Goal: Download file/media

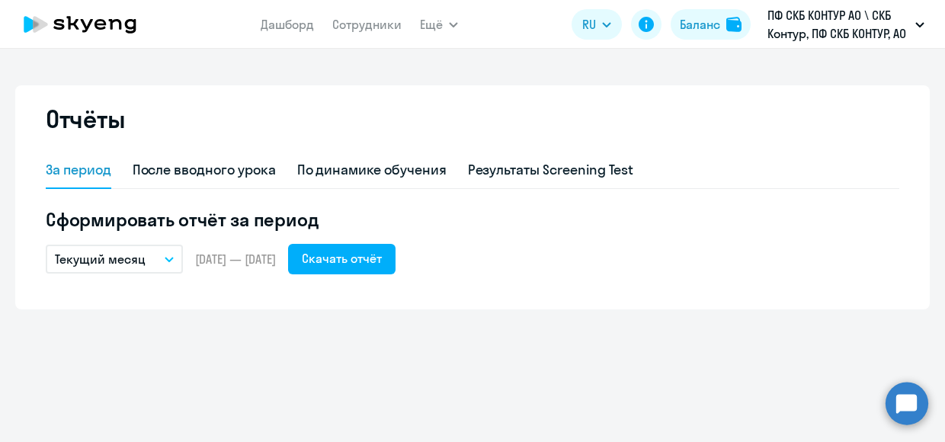
click at [908, 390] on circle at bounding box center [907, 403] width 43 height 43
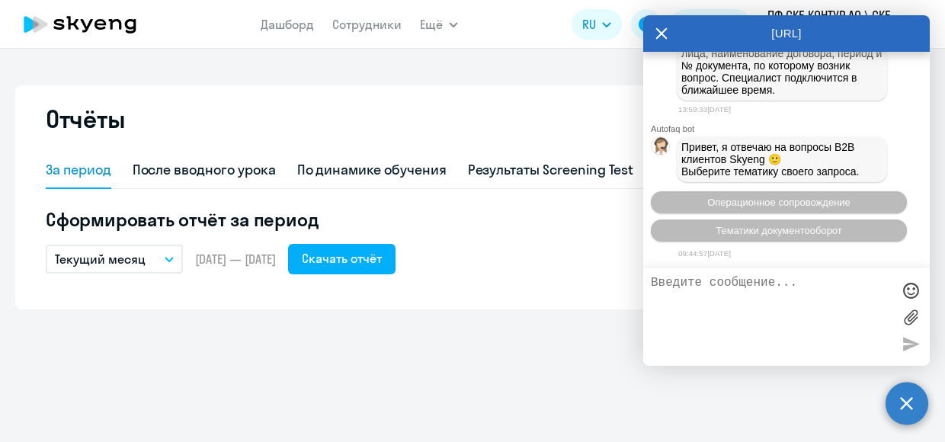
scroll to position [3692, 0]
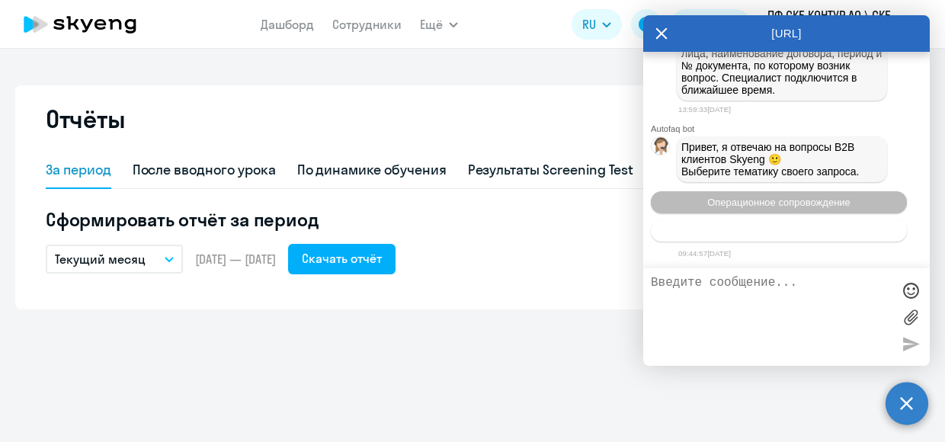
click at [784, 228] on span "Тематики документооборот" at bounding box center [779, 230] width 127 height 11
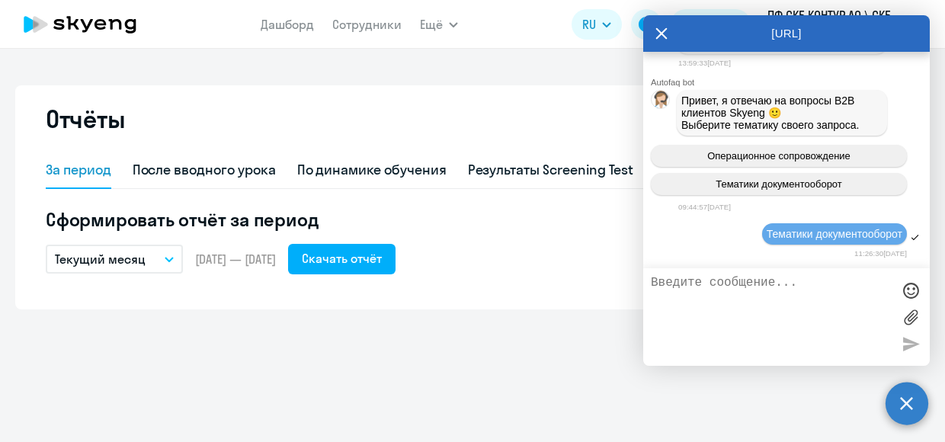
scroll to position [3858, 0]
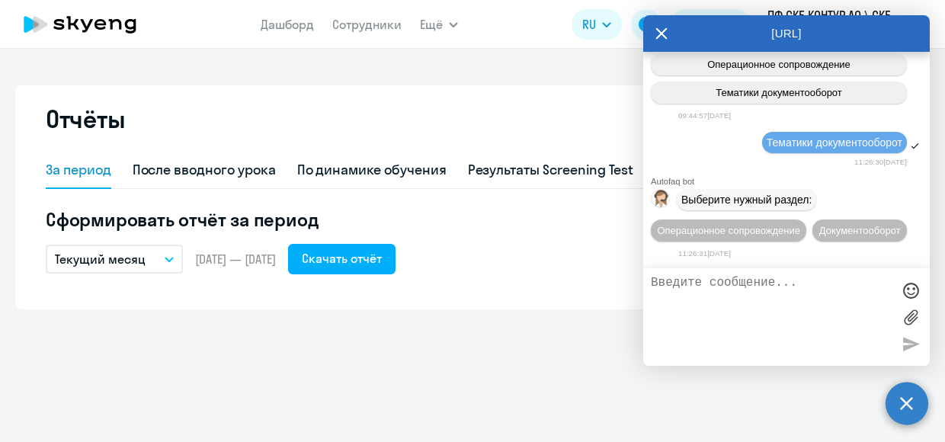
click at [813, 236] on button "Документооборот" at bounding box center [860, 231] width 95 height 22
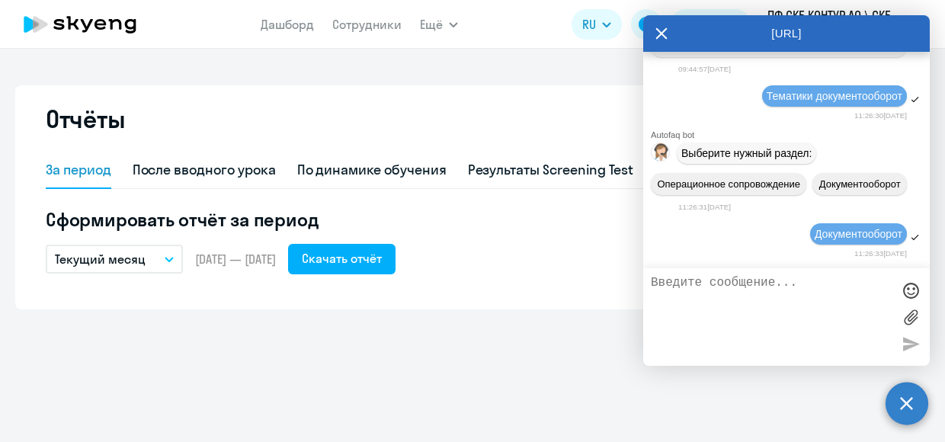
scroll to position [4108, 0]
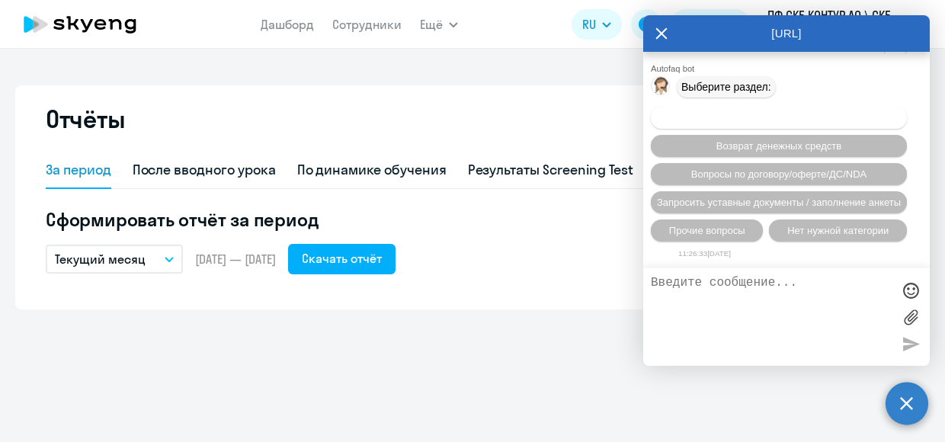
click at [802, 117] on span "Вопросы по оформлению бух.документов" at bounding box center [779, 117] width 193 height 11
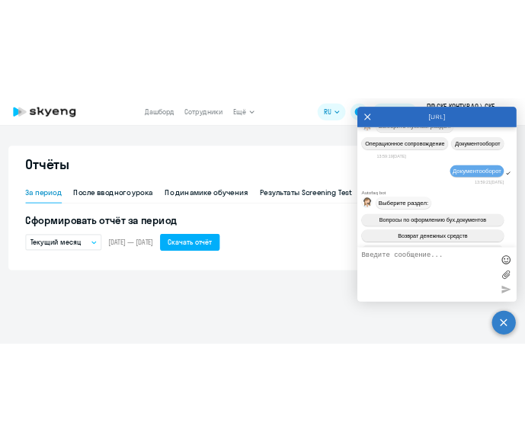
scroll to position [3078, 0]
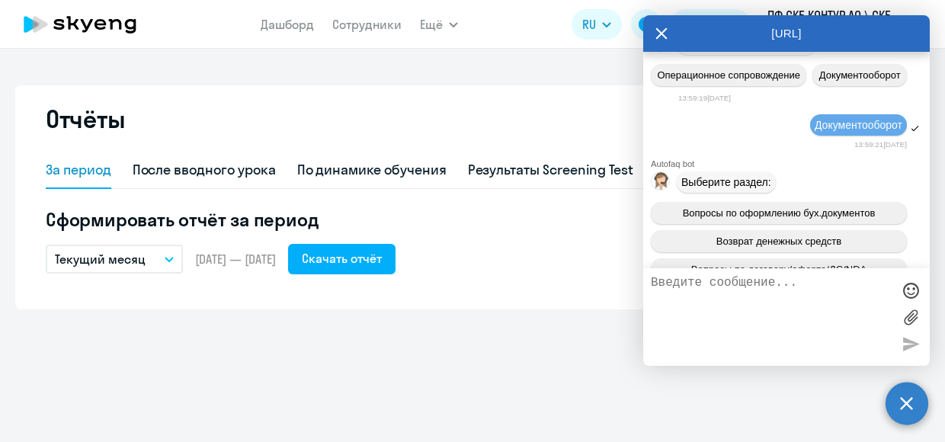
drag, startPoint x: 687, startPoint y: 104, endPoint x: 890, endPoint y: 147, distance: 208.0
drag, startPoint x: 890, startPoint y: 147, endPoint x: 834, endPoint y: 135, distance: 57.7
copy span "оллеги, добрый день! Ожидаю документы в Диадоке по договору Д/OAHO/2023/533/1/2…"
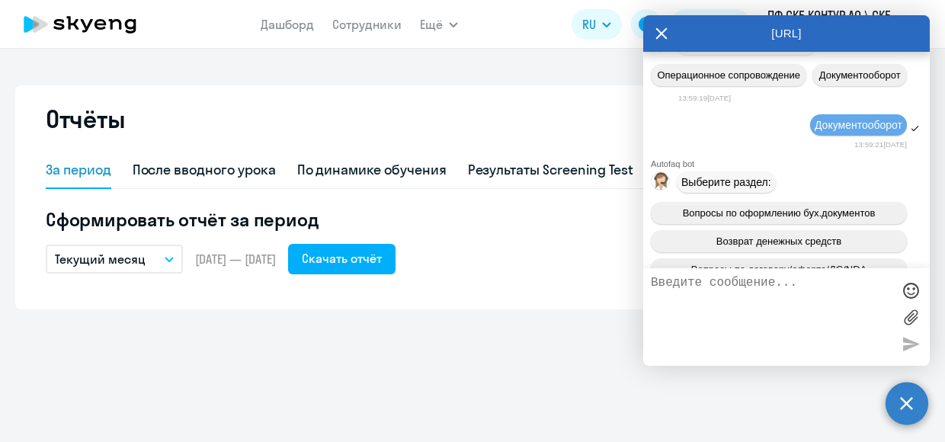
click at [706, 286] on textarea at bounding box center [771, 317] width 241 height 82
paste textarea "оллеги, добрый день! Ожидаю документы в Диадоке по договору Д/OAHO/2023/533/1/2…"
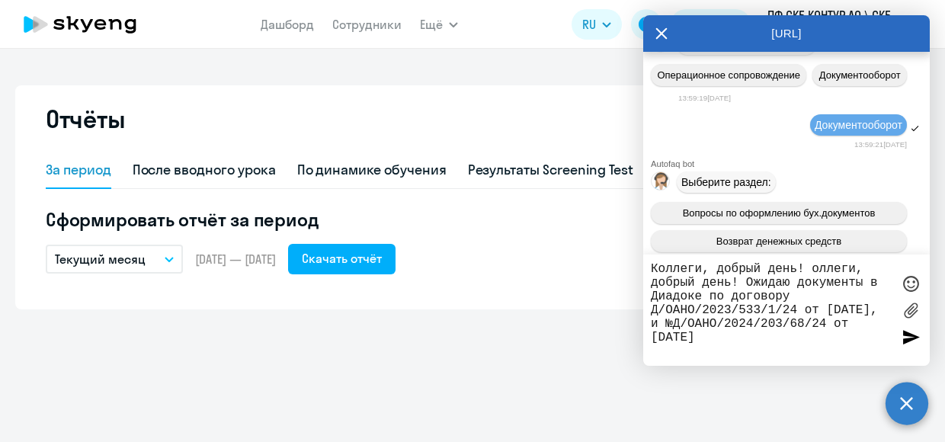
click at [738, 284] on textarea "Коллеги, добрый день! оллеги, добрый день! Ожидаю документы в Диадоке по догово…" at bounding box center [771, 310] width 241 height 96
drag, startPoint x: 789, startPoint y: 282, endPoint x: 816, endPoint y: 266, distance: 31.1
click at [816, 266] on textarea "Коллеги, добрый день! оллеги, добрый день! Ожидаю документы в Диадоке по догово…" at bounding box center [771, 310] width 241 height 96
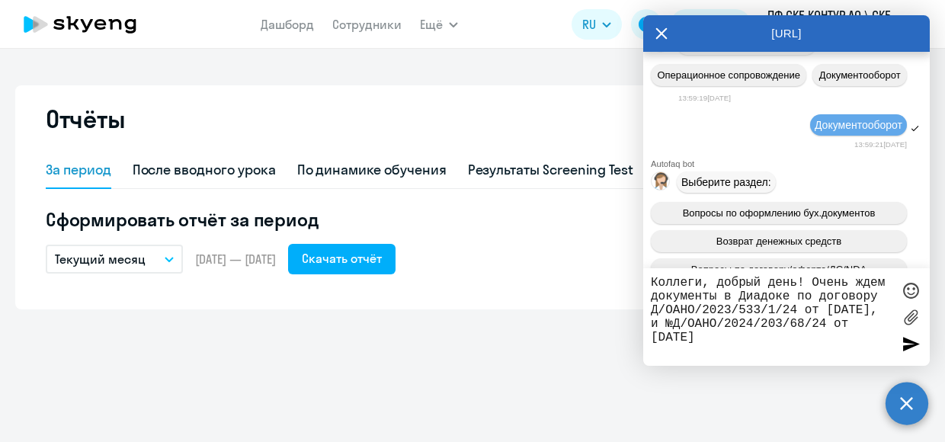
click at [733, 348] on textarea "Коллеги, добрый день! Очень ждем документы в Диадоке по договору Д/OAHO/2023/53…" at bounding box center [771, 317] width 241 height 82
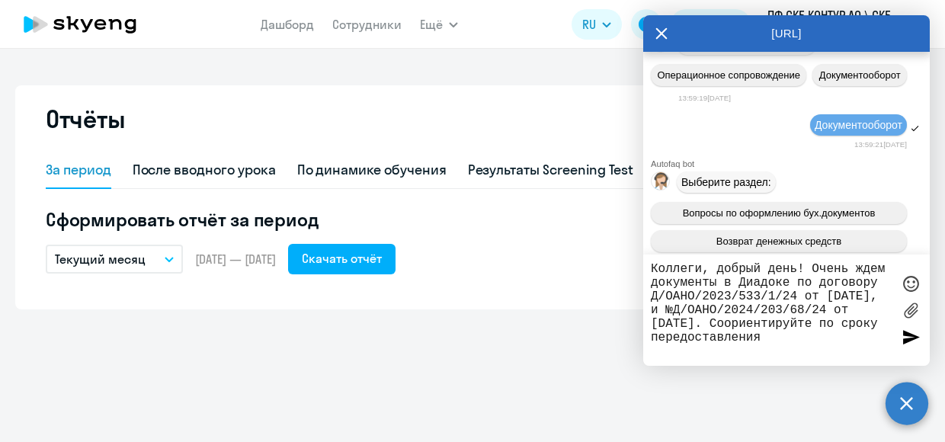
drag, startPoint x: 748, startPoint y: 351, endPoint x: 630, endPoint y: 377, distance: 121.0
drag, startPoint x: 630, startPoint y: 377, endPoint x: 764, endPoint y: 399, distance: 136.0
drag, startPoint x: 764, startPoint y: 399, endPoint x: 694, endPoint y: 426, distance: 75.0
drag, startPoint x: 694, startPoint y: 426, endPoint x: 496, endPoint y: 364, distance: 207.1
click at [496, 364] on div "Отчёты За период После вводного урока По динамике обучения Результаты Screening…" at bounding box center [472, 245] width 945 height 393
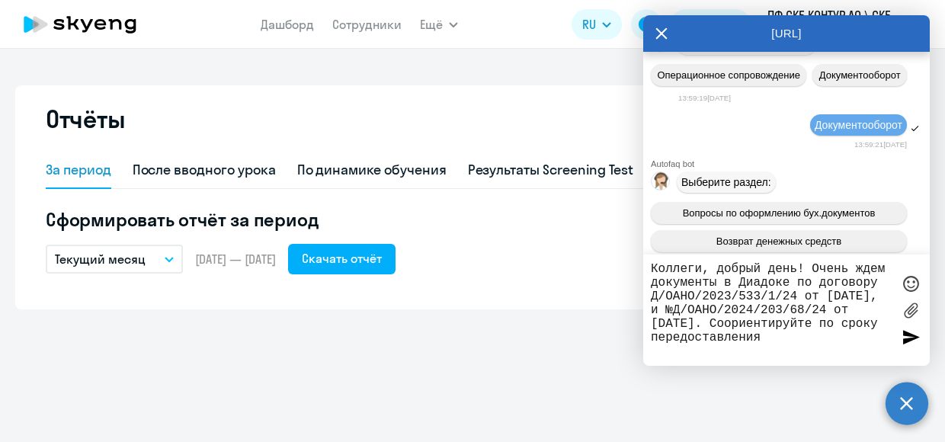
drag, startPoint x: 813, startPoint y: 338, endPoint x: 778, endPoint y: 345, distance: 35.9
click at [627, 348] on div "Отчёты За период После вводного урока По динамике обучения Результаты Screening…" at bounding box center [472, 245] width 945 height 393
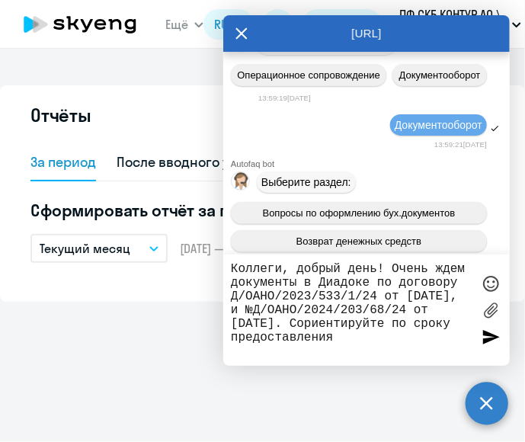
click at [400, 347] on textarea "Коллеги, добрый день! Очень ждем документы в Диадоке по договору Д/OAHO/2023/53…" at bounding box center [351, 310] width 241 height 96
type textarea "Коллеги, добрый день! Очень ждем документы в Диадоке по договору Д/OAHO/2023/53…"
click at [492, 338] on div at bounding box center [491, 337] width 23 height 23
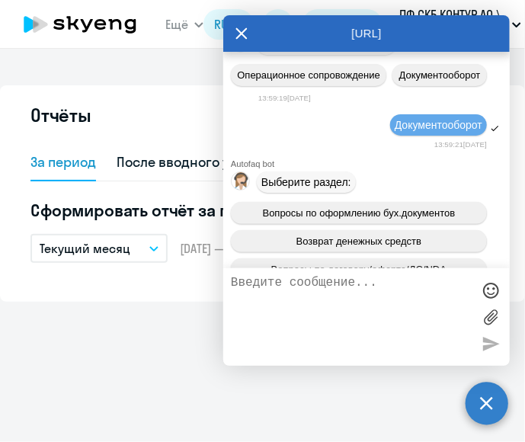
scroll to position [4405, 0]
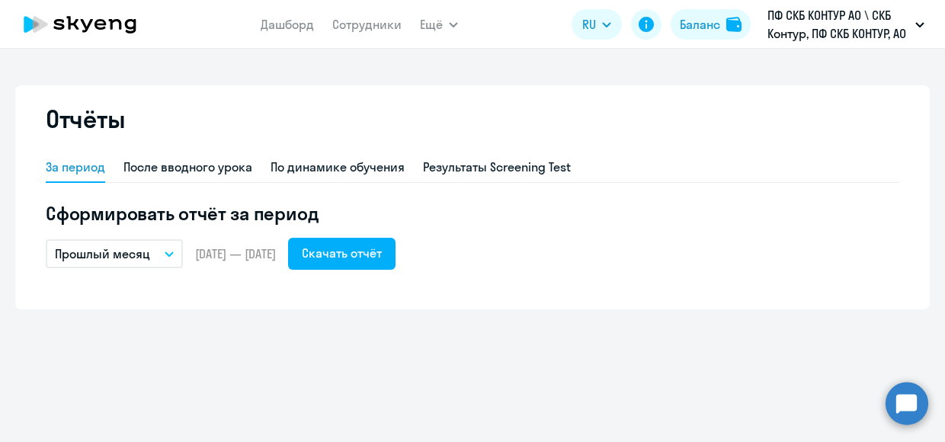
click at [913, 404] on circle at bounding box center [907, 403] width 43 height 43
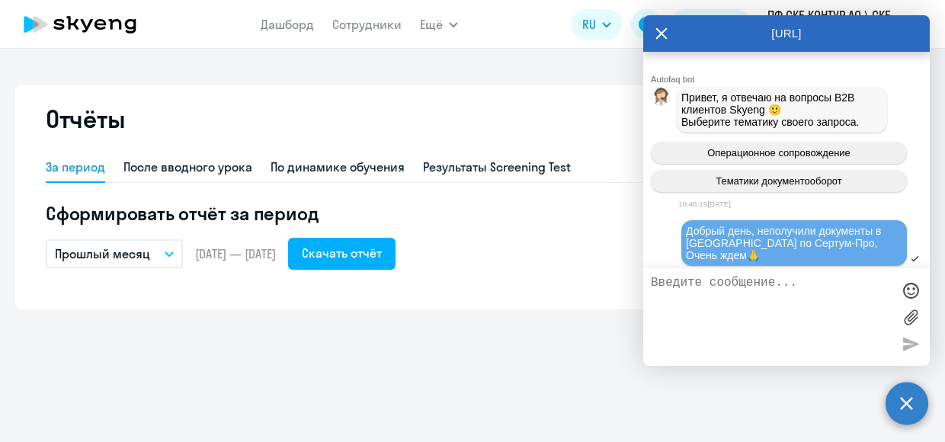
scroll to position [4405, 0]
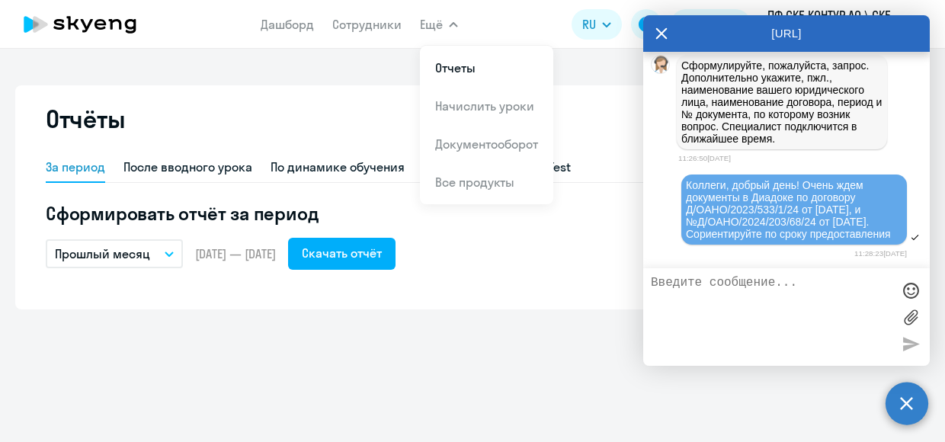
click at [165, 258] on button "Прошлый месяц" at bounding box center [114, 253] width 137 height 29
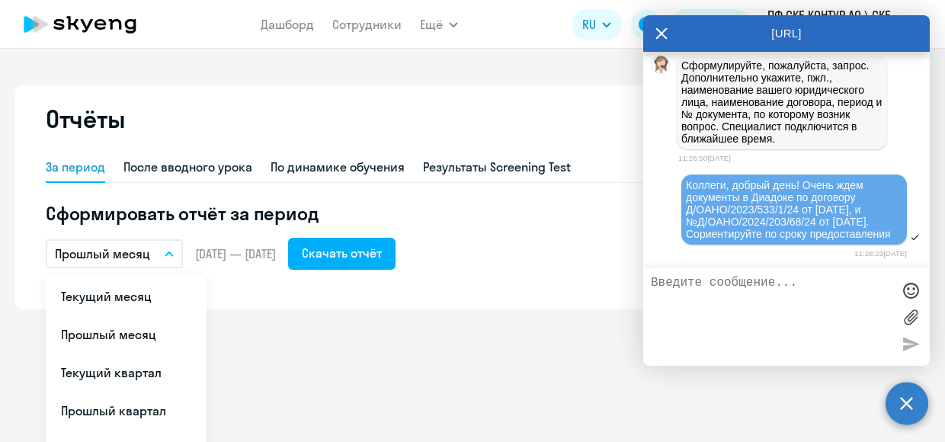
click at [111, 297] on li "Текущий месяц" at bounding box center [126, 296] width 161 height 38
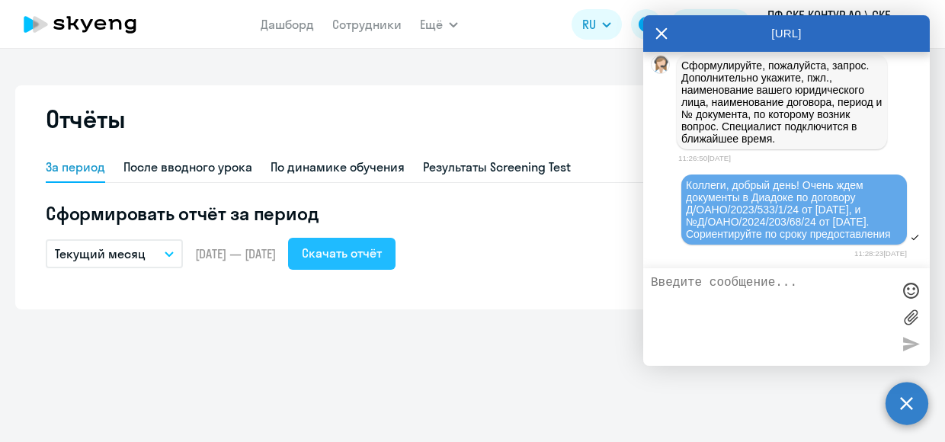
click at [382, 261] on div "Скачать отчёт" at bounding box center [342, 253] width 80 height 18
